Goal: Find specific page/section: Find specific page/section

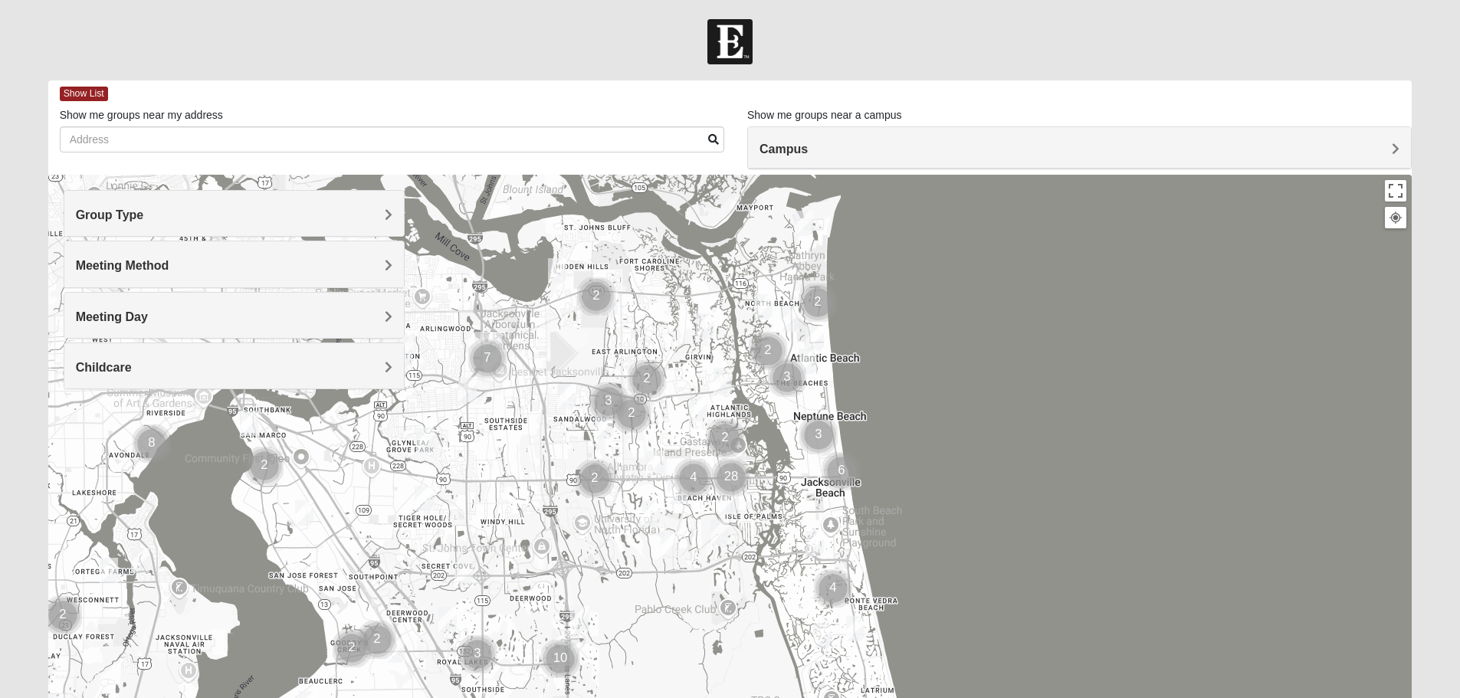
click at [144, 213] on span "Group Type" at bounding box center [110, 214] width 68 height 13
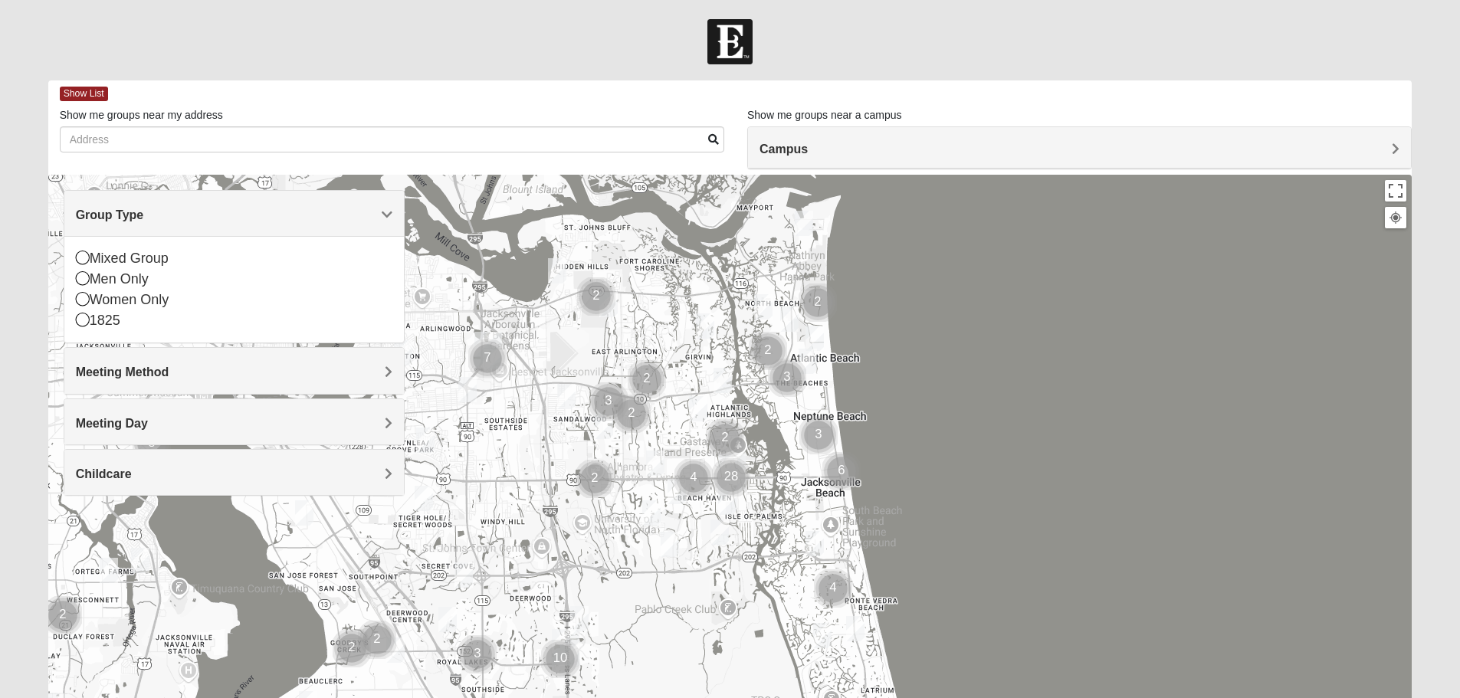
click at [599, 79] on form "Log In Find A Group Error Show List Loading Groups" at bounding box center [730, 431] width 1460 height 825
click at [453, 71] on form "Log In Find A Group Error Show List Loading Groups" at bounding box center [730, 431] width 1460 height 825
click at [349, 375] on h4 "Meeting Method" at bounding box center [234, 372] width 317 height 15
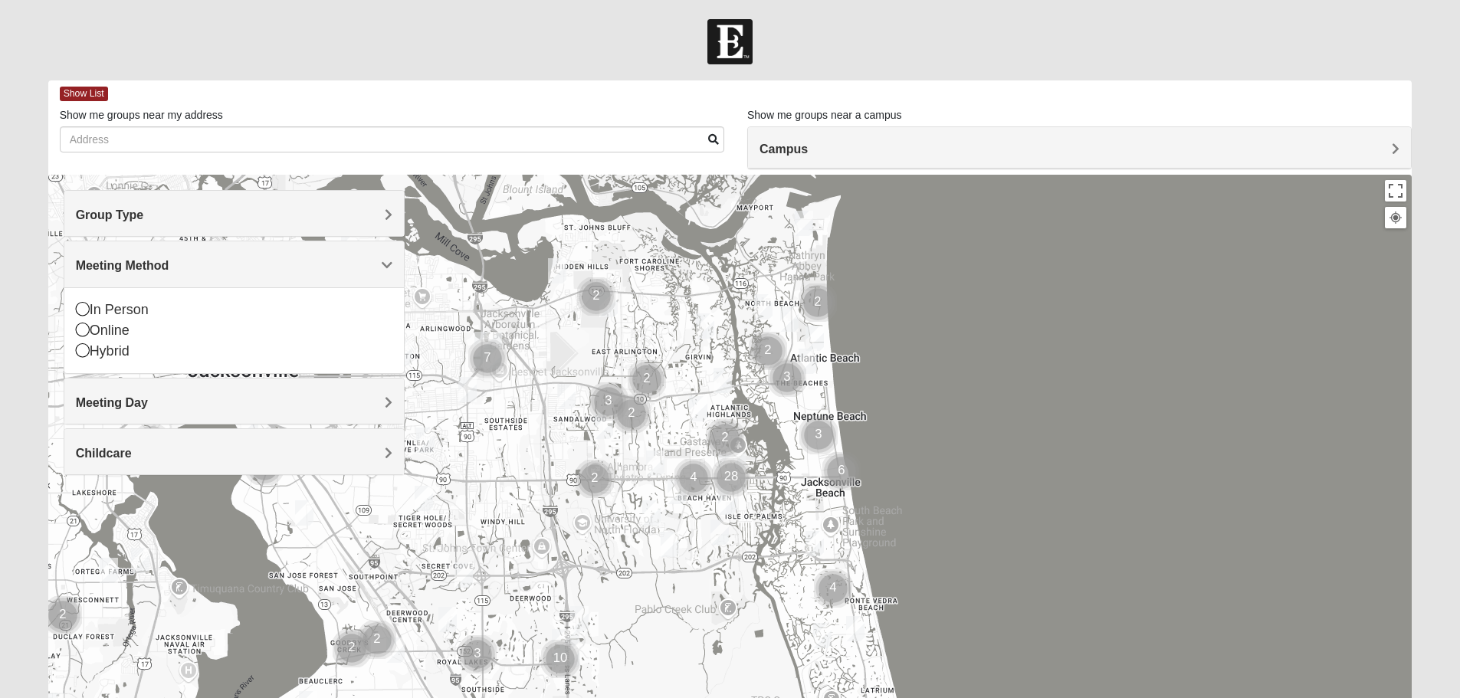
click at [162, 403] on h4 "Meeting Day" at bounding box center [234, 402] width 317 height 15
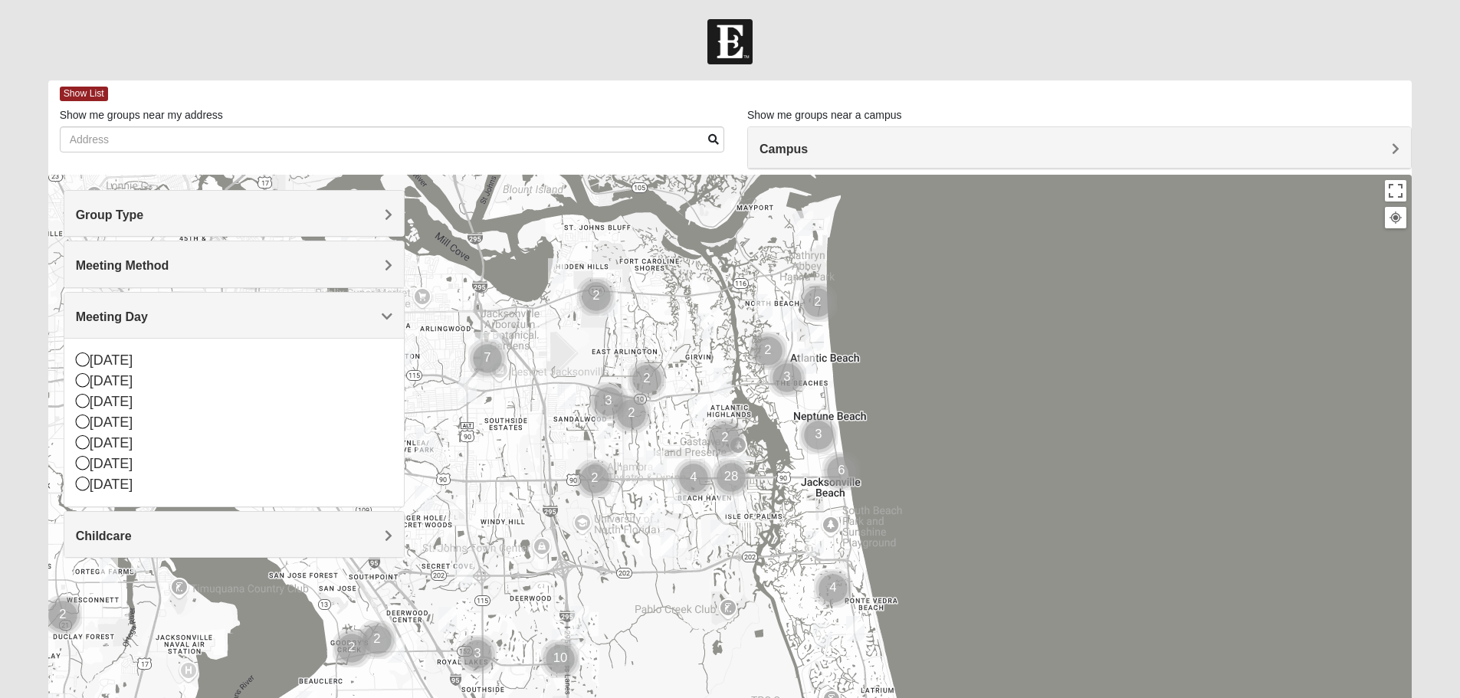
click at [148, 322] on span "Meeting Day" at bounding box center [112, 316] width 72 height 13
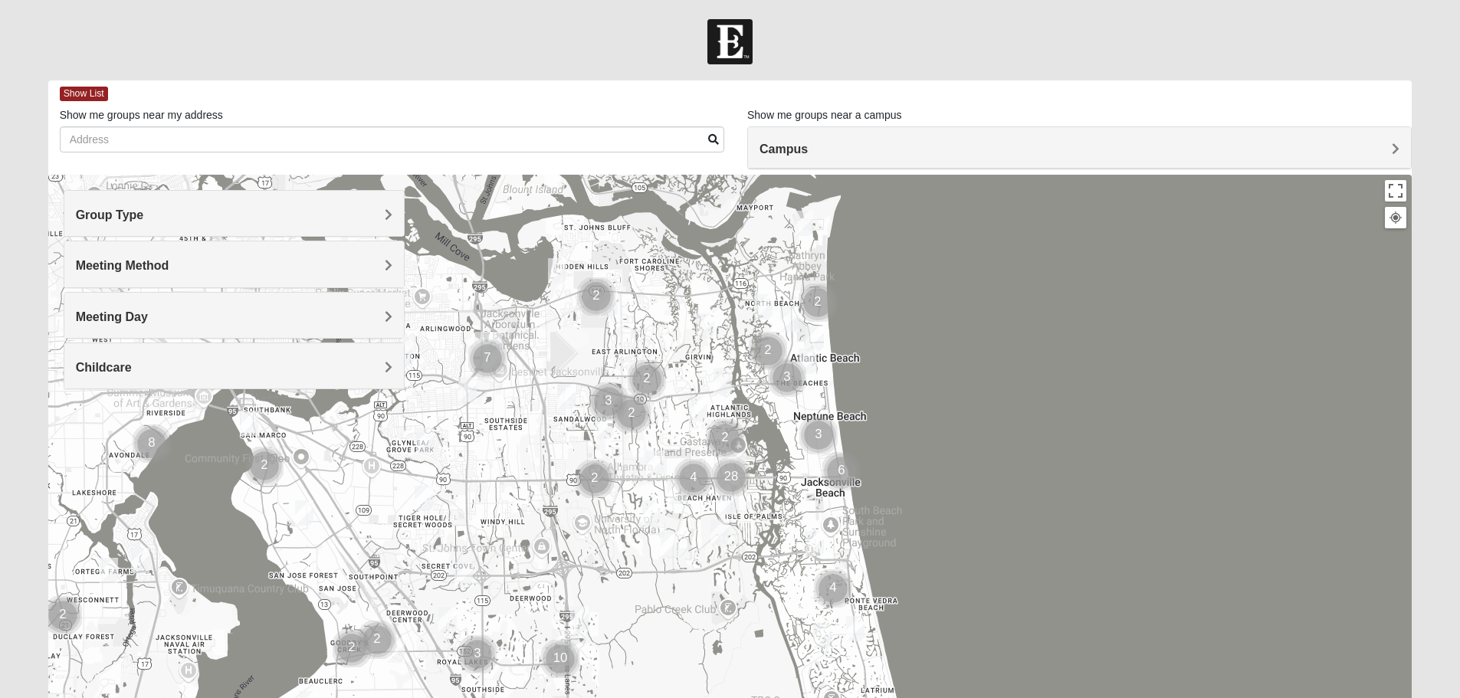
click at [230, 358] on div "Childcare" at bounding box center [234, 365] width 340 height 45
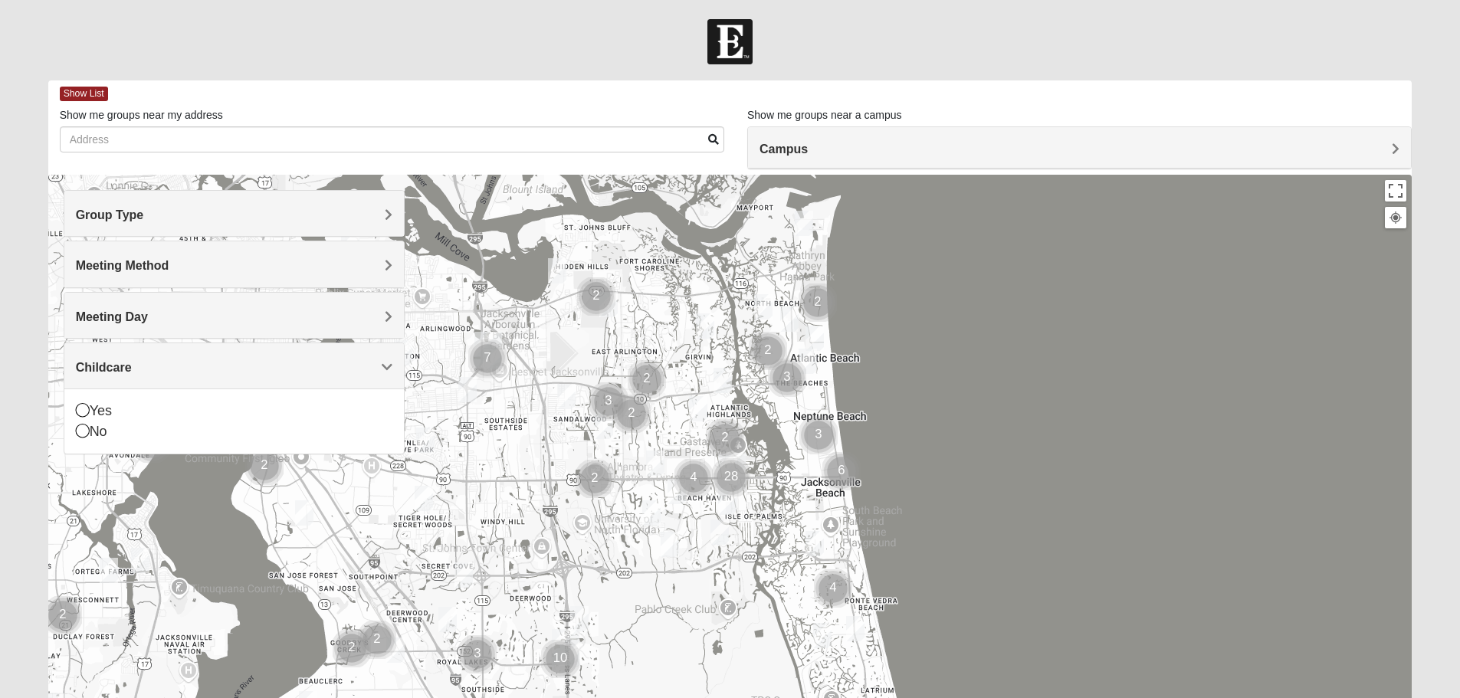
click at [314, 373] on h4 "Childcare" at bounding box center [234, 367] width 317 height 15
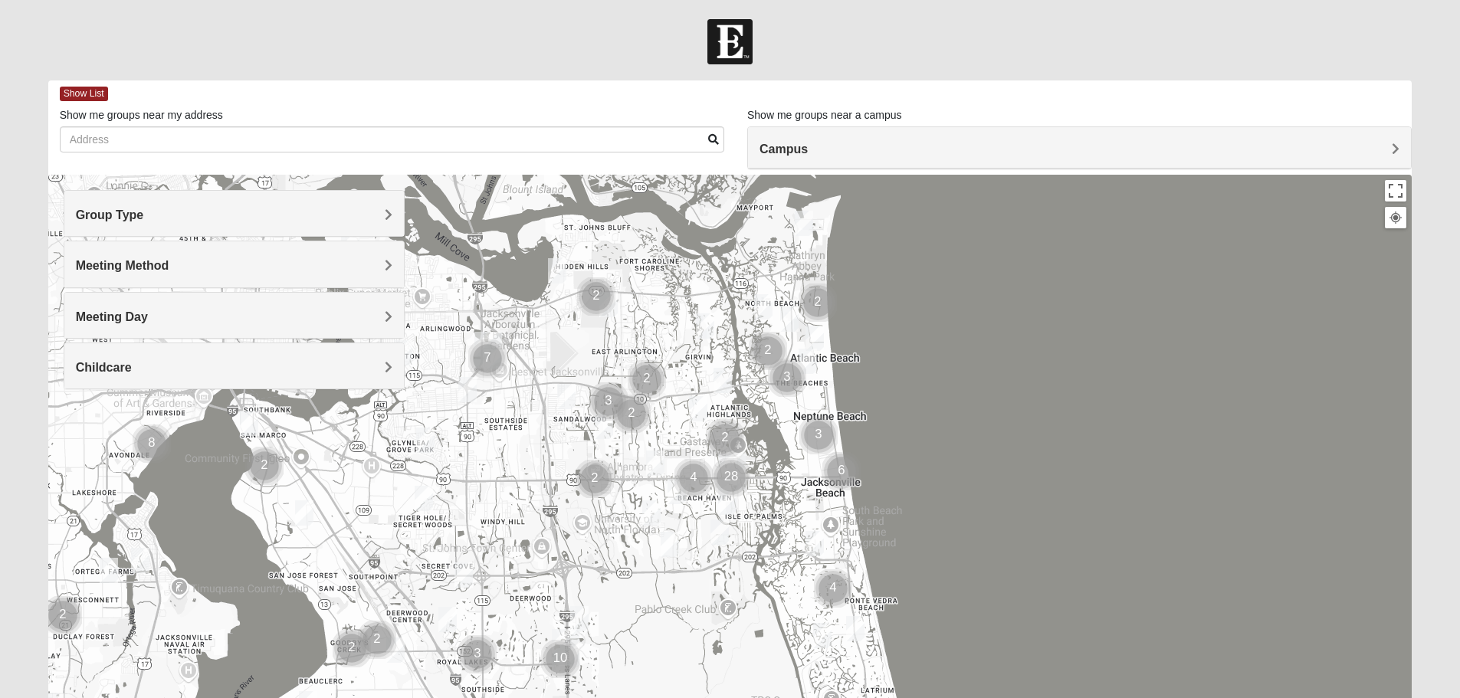
click at [856, 154] on h4 "Campus" at bounding box center [1079, 149] width 640 height 15
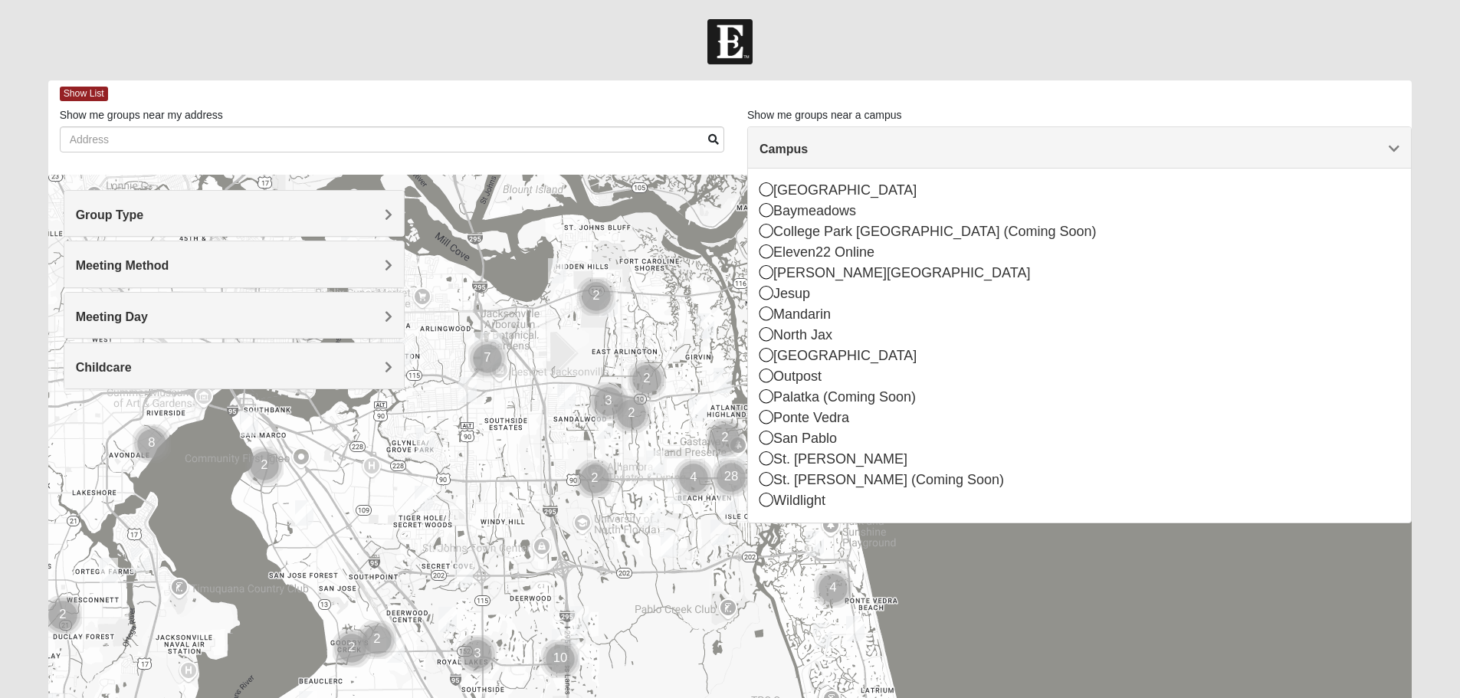
click at [915, 76] on form "Log In Find A Group Error Show List Loading Groups" at bounding box center [730, 431] width 1460 height 825
click at [984, 111] on div "Show me groups near a campus Campus [GEOGRAPHIC_DATA] [GEOGRAPHIC_DATA] [GEOGRA…" at bounding box center [1079, 116] width 664 height 19
click at [648, 189] on div at bounding box center [730, 481] width 1364 height 613
click at [727, 379] on img "1825 Womens Carkhuff 32224" at bounding box center [723, 380] width 18 height 25
click at [808, 143] on span "Campus" at bounding box center [783, 149] width 48 height 13
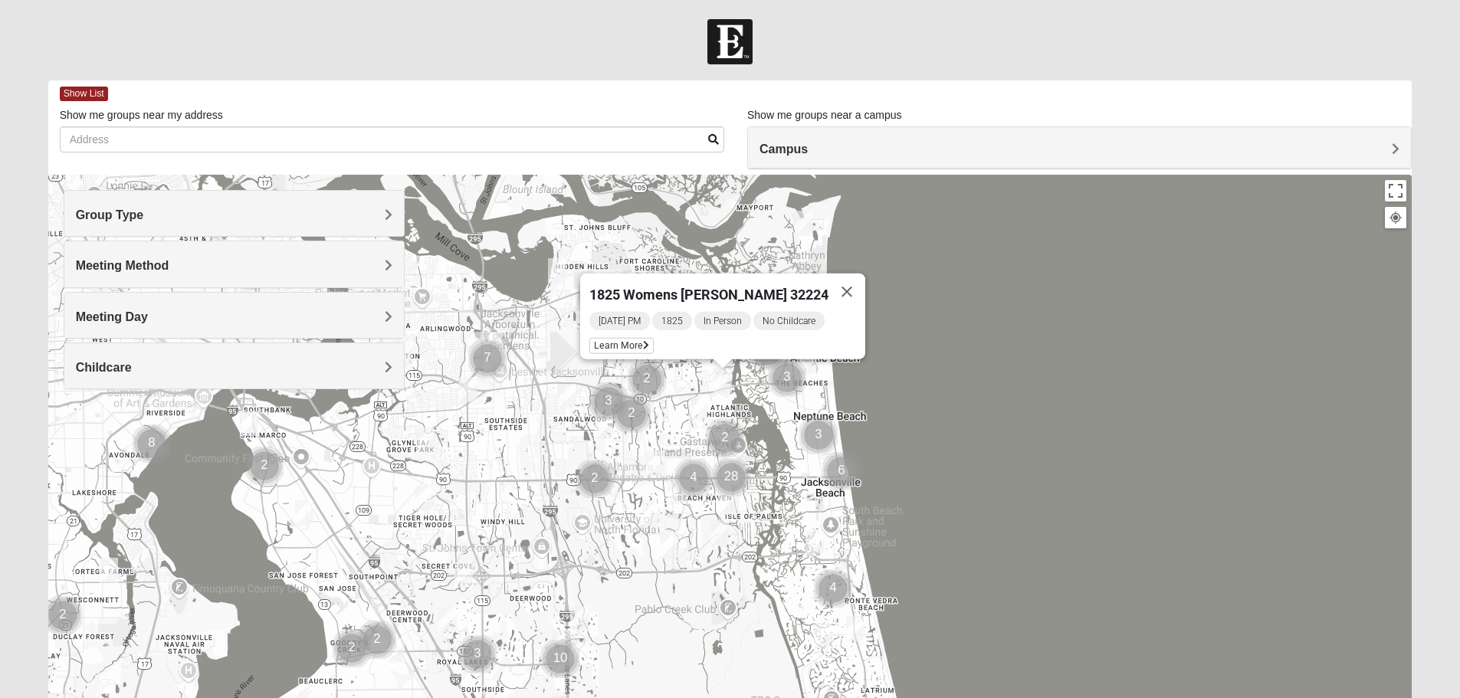
click at [730, 494] on img "Cluster of 28 groups" at bounding box center [731, 477] width 38 height 38
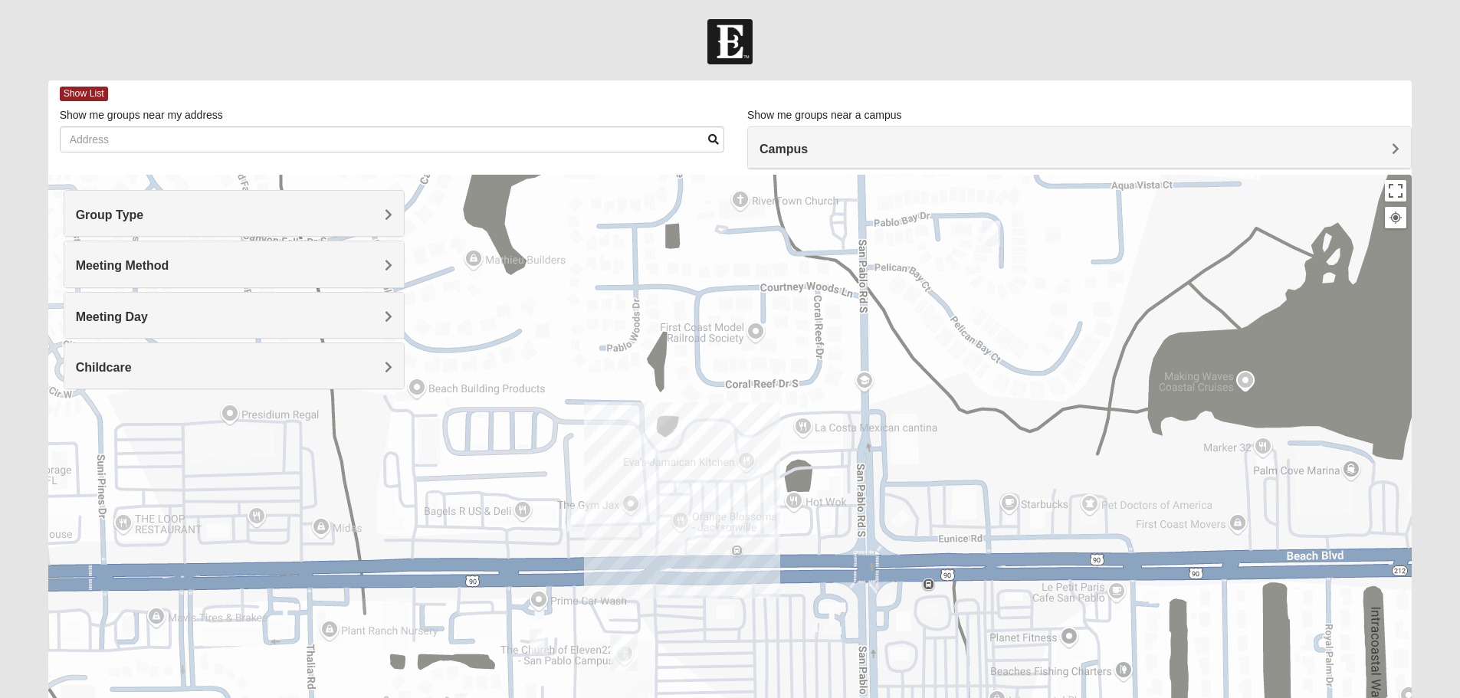
click at [716, 536] on img "On Campus Mixed Vito 32233" at bounding box center [719, 541] width 18 height 25
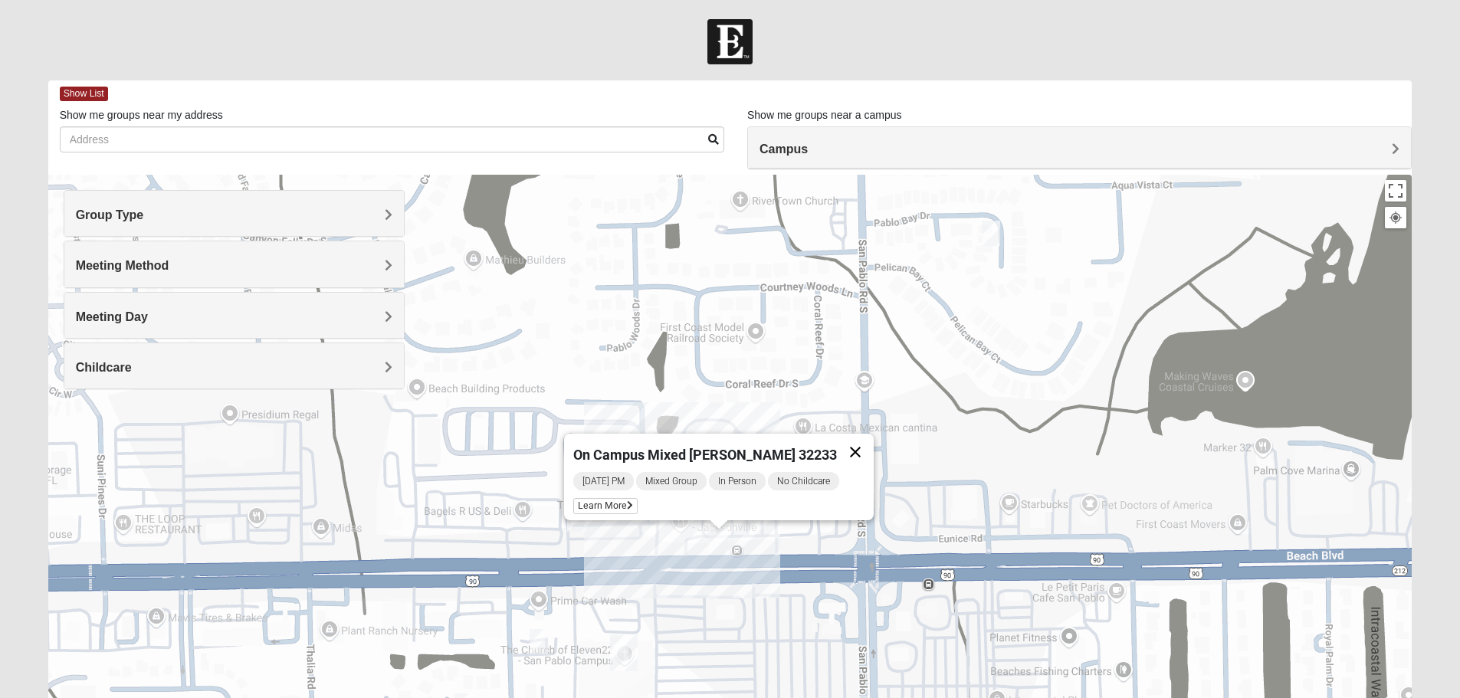
click at [848, 442] on button "Close" at bounding box center [855, 452] width 37 height 37
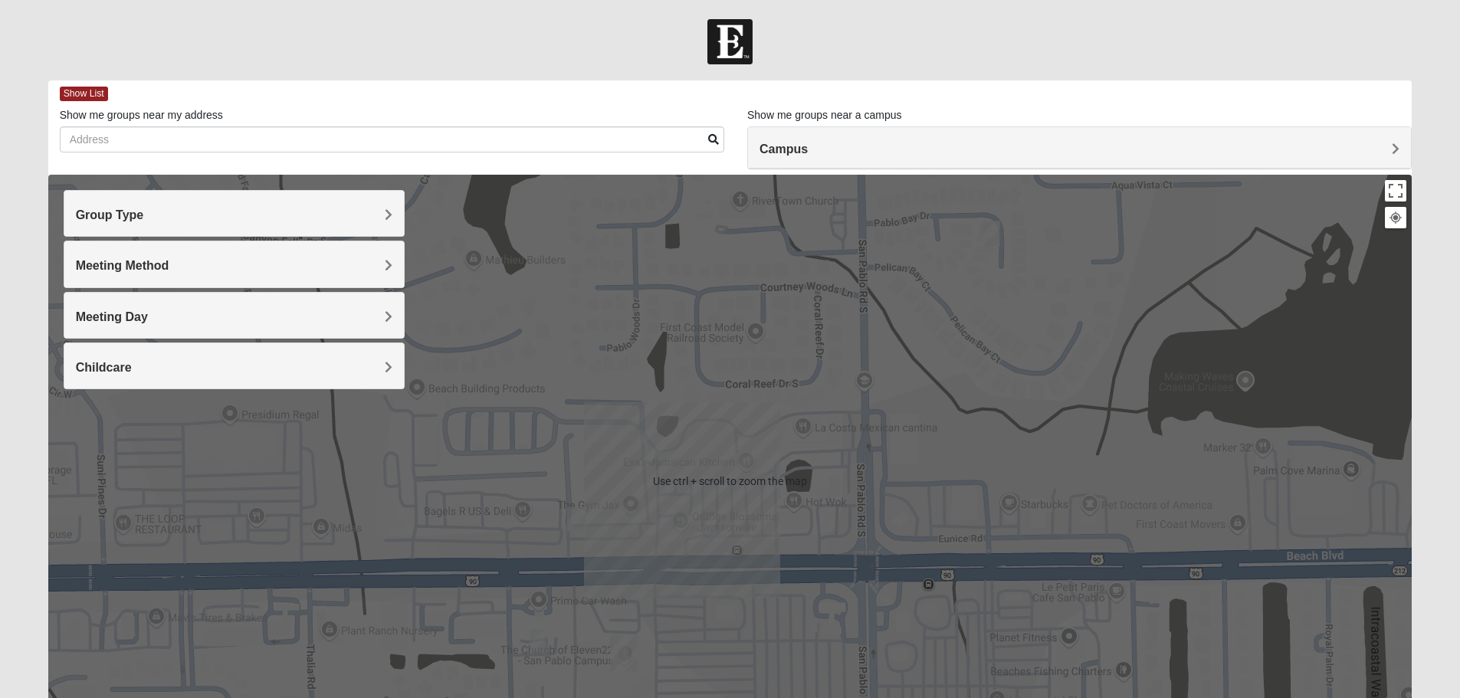
click at [914, 36] on div at bounding box center [730, 41] width 1460 height 45
